Goal: Share content: Share content

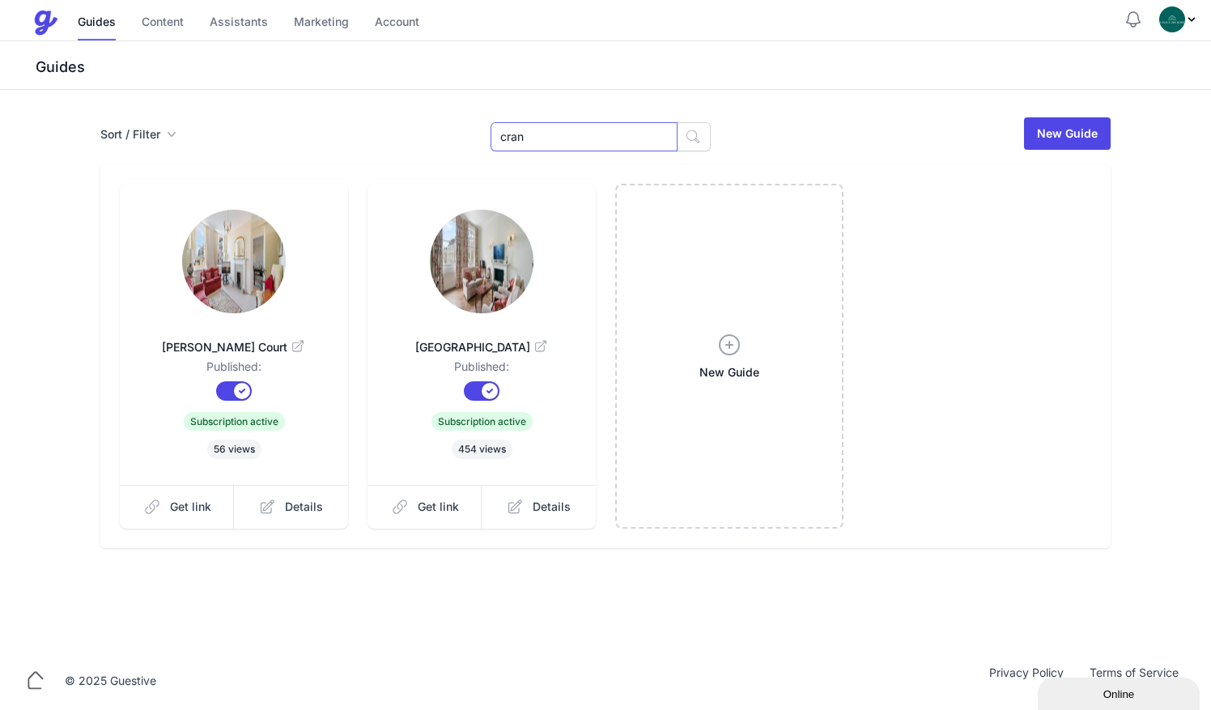
drag, startPoint x: 558, startPoint y: 138, endPoint x: 427, endPoint y: 140, distance: 131.1
click at [427, 140] on div "Sort / Filter Sort Name Created Unsorted All Published Unpublished Archived cra…" at bounding box center [605, 134] width 1010 height 36
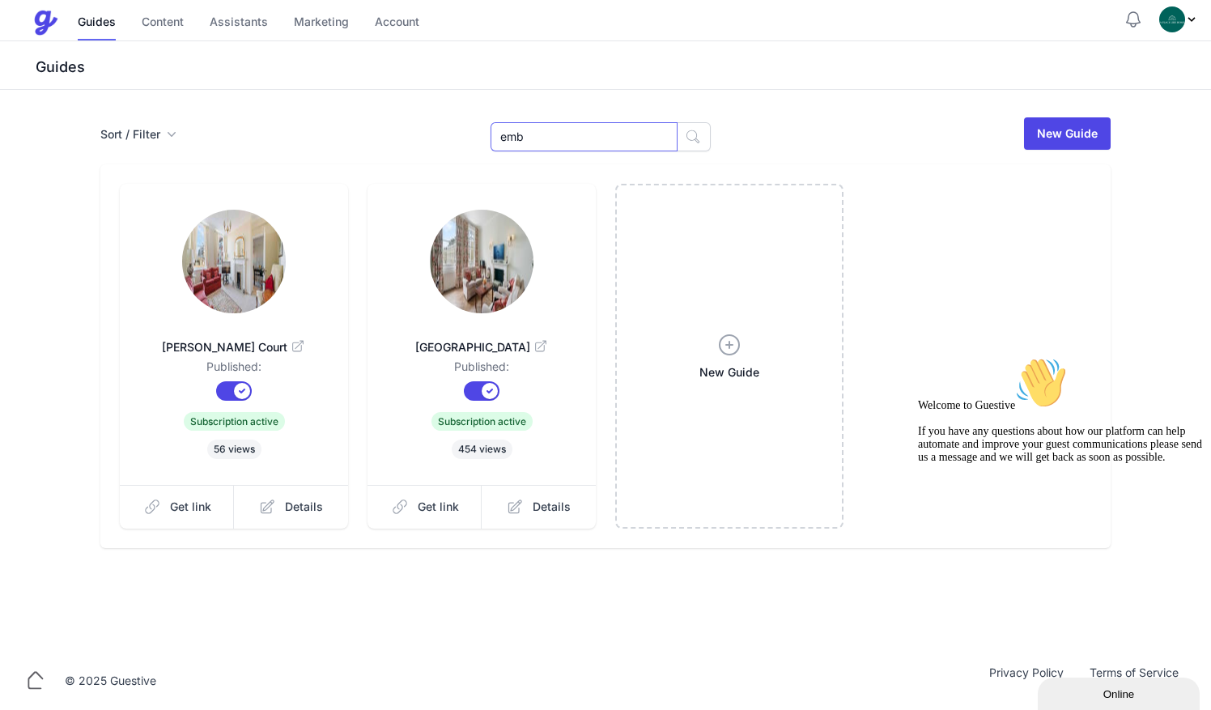
type input "emb"
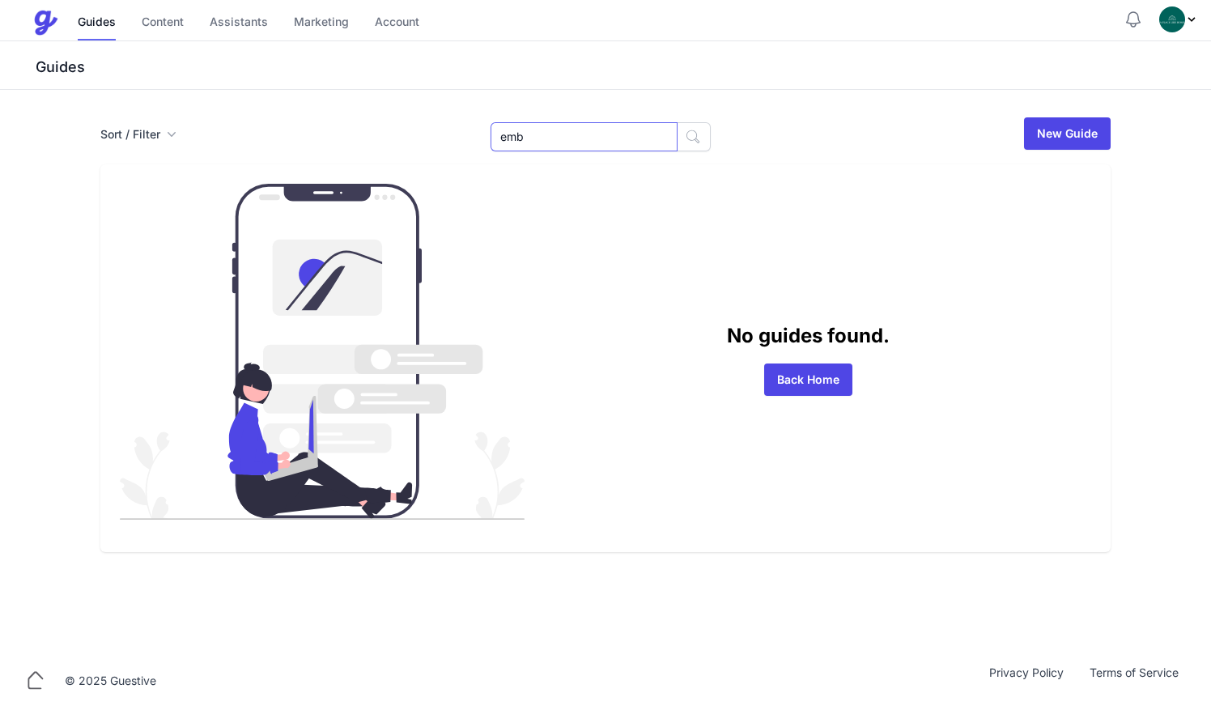
drag, startPoint x: 535, startPoint y: 138, endPoint x: 348, endPoint y: 105, distance: 189.7
click at [348, 105] on div "Sort / Filter Sort Name Created Unsorted All Published Unpublished Archived emb…" at bounding box center [605, 371] width 1211 height 562
type input "che"
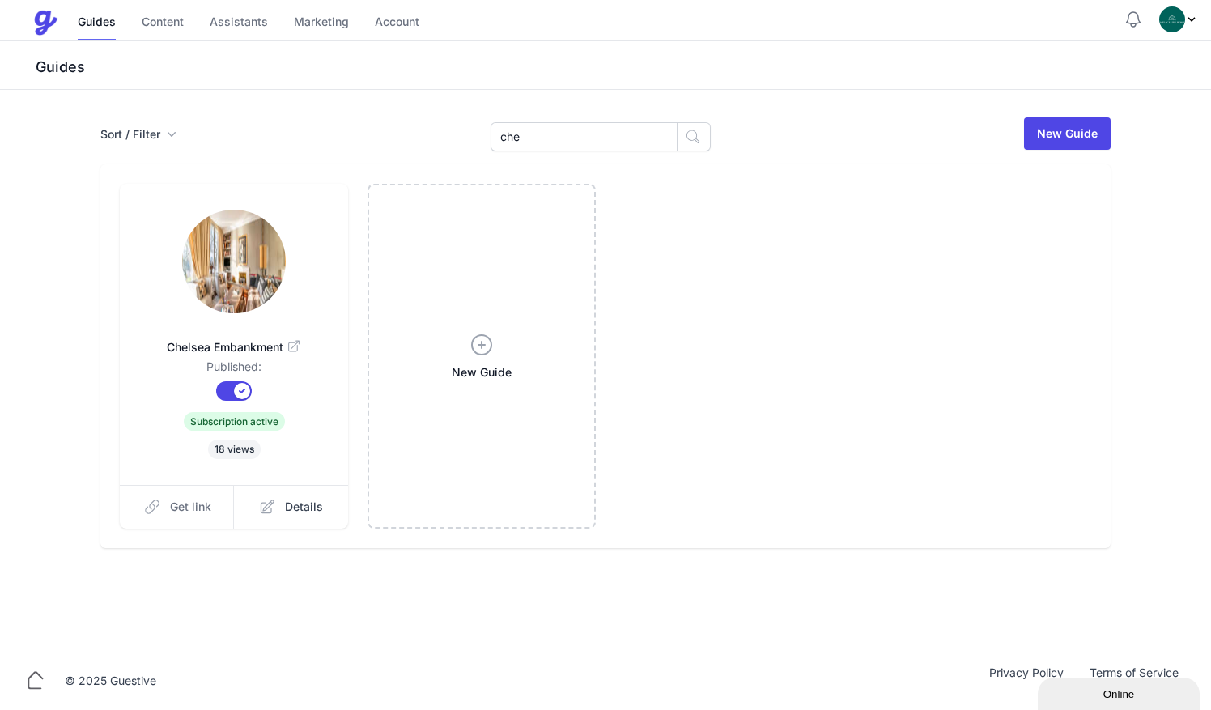
click at [162, 516] on link "Get link" at bounding box center [177, 507] width 115 height 44
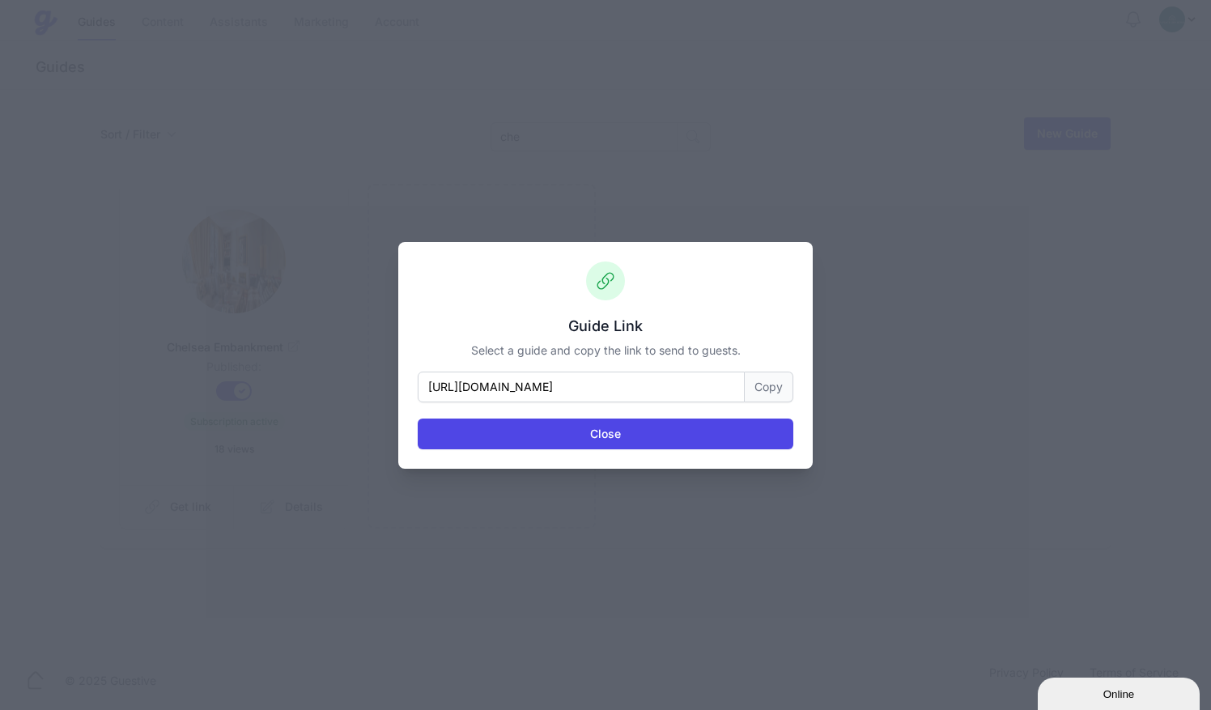
click at [780, 380] on button "Copy" at bounding box center [768, 386] width 49 height 31
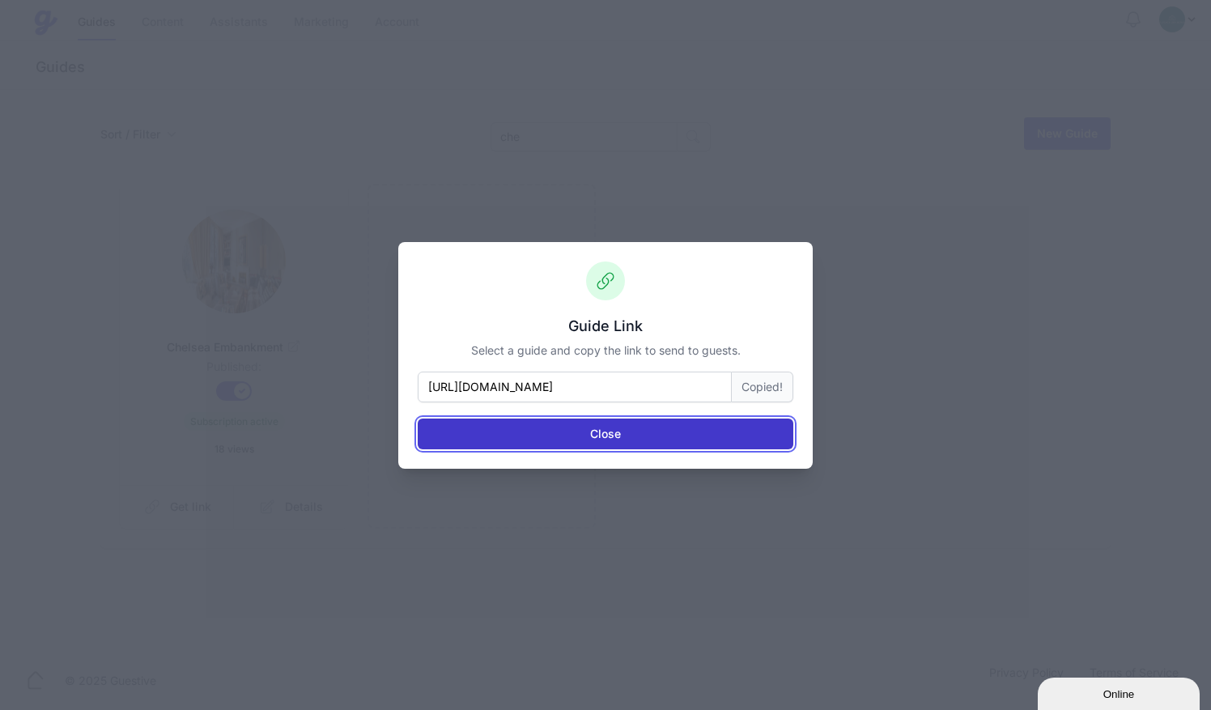
click at [672, 434] on button "Close" at bounding box center [605, 433] width 375 height 31
